Goal: Find specific page/section: Find specific page/section

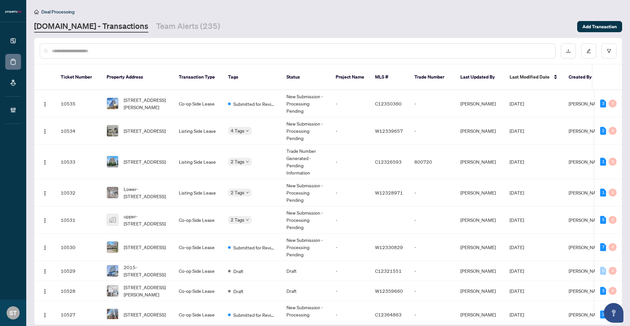
click at [114, 45] on div at bounding box center [298, 50] width 516 height 15
click at [116, 50] on input "text" at bounding box center [301, 50] width 498 height 7
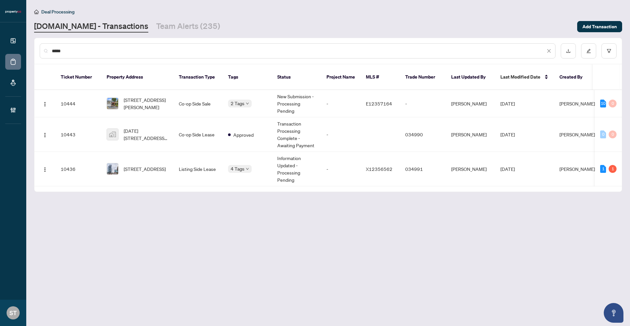
type input "*****"
click at [410, 164] on td "034991" at bounding box center [423, 169] width 46 height 34
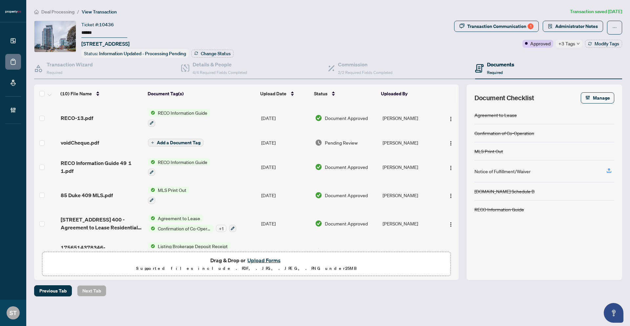
scroll to position [128, 0]
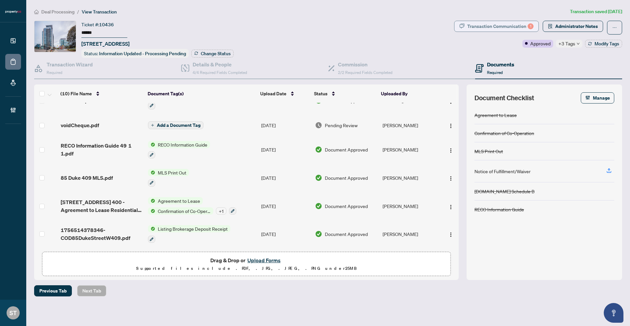
click at [521, 28] on div "Transaction Communication 1" at bounding box center [500, 26] width 66 height 11
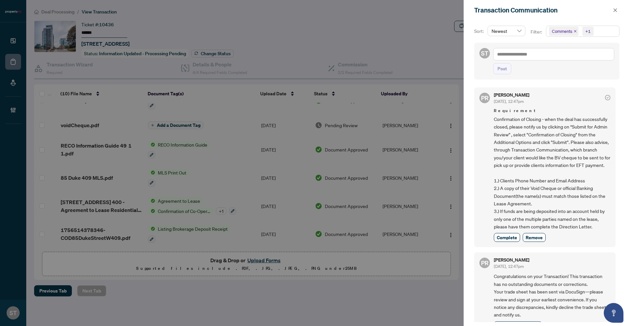
scroll to position [0, 0]
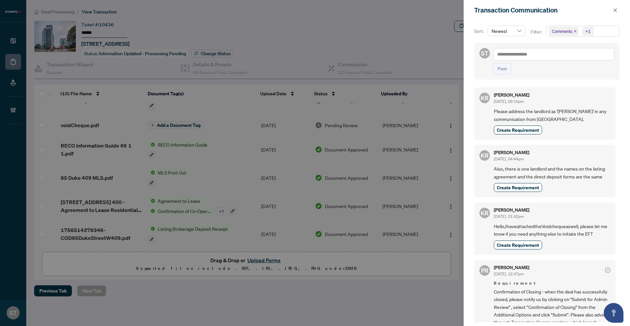
click at [413, 129] on div at bounding box center [315, 163] width 630 height 326
drag, startPoint x: 613, startPoint y: 10, endPoint x: 594, endPoint y: 28, distance: 26.2
click at [613, 10] on icon "close" at bounding box center [615, 10] width 5 height 5
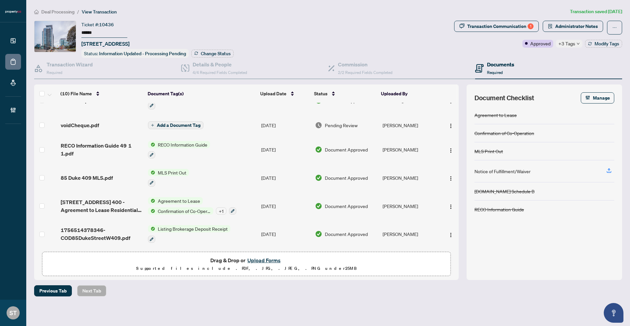
scroll to position [128, 0]
click at [107, 199] on span "[STREET_ADDRESS] 400 - Agreement to Lease Residential 3.pdf" at bounding box center [102, 206] width 82 height 16
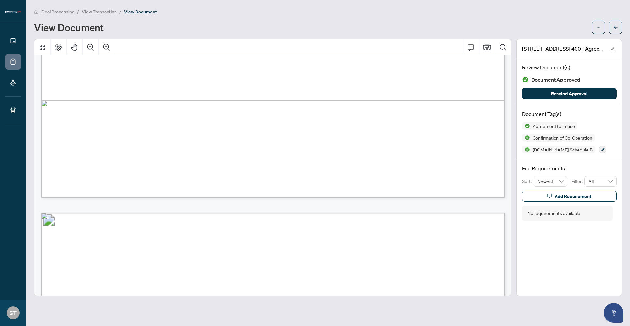
scroll to position [459, 0]
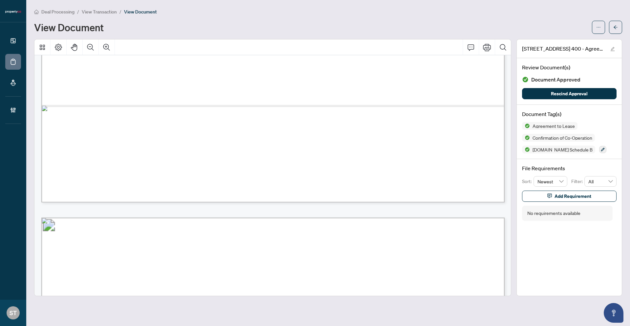
click at [101, 14] on span "View Transaction" at bounding box center [99, 12] width 35 height 6
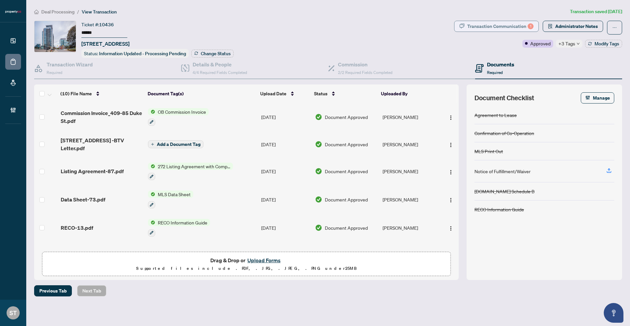
click at [509, 29] on div "Transaction Communication 1" at bounding box center [500, 26] width 66 height 11
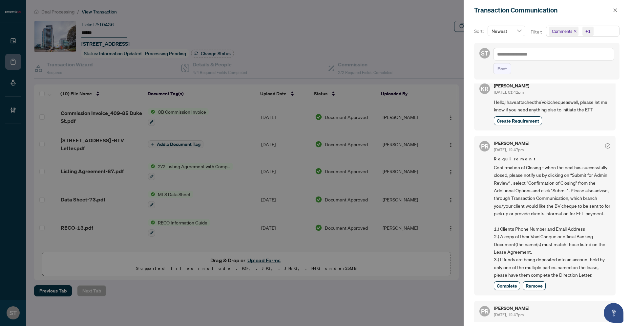
scroll to position [179, 0]
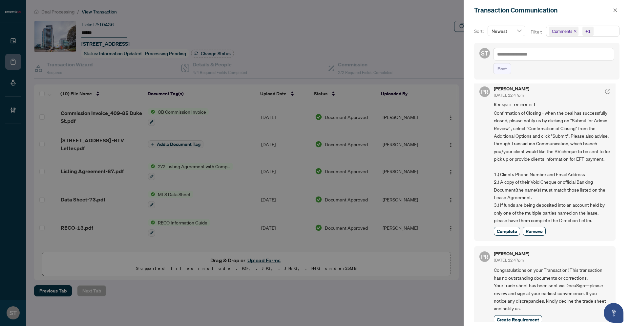
click at [361, 158] on div at bounding box center [315, 163] width 630 height 326
drag, startPoint x: 613, startPoint y: 12, endPoint x: 561, endPoint y: 54, distance: 66.9
click at [612, 12] on button "button" at bounding box center [615, 10] width 9 height 8
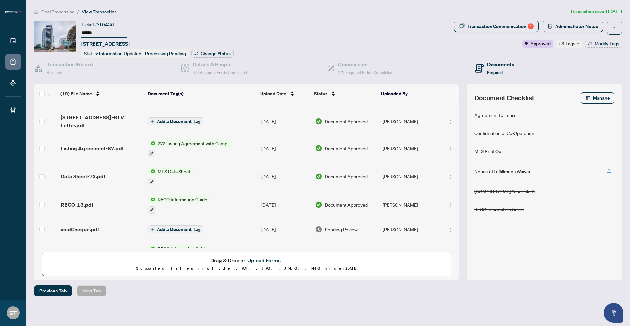
scroll to position [0, 0]
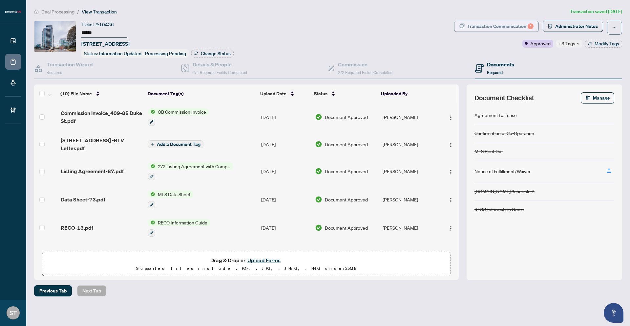
click at [519, 27] on div "Transaction Communication 1" at bounding box center [500, 26] width 66 height 11
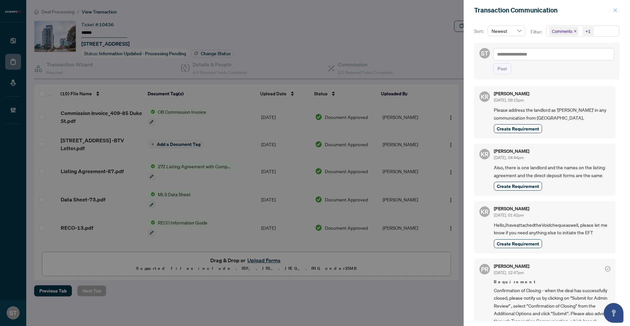
click at [617, 11] on icon "close" at bounding box center [615, 10] width 5 height 5
